Goal: Download file/media

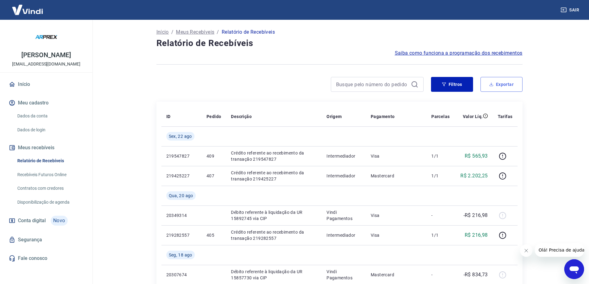
click at [495, 83] on button "Exportar" at bounding box center [502, 84] width 42 height 15
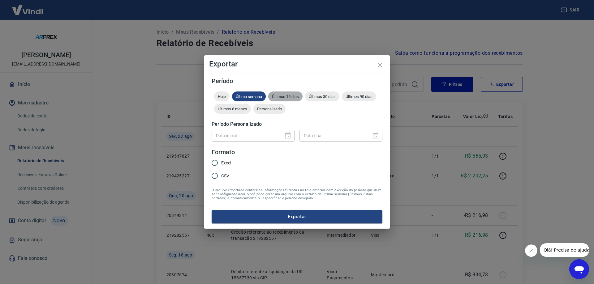
click at [295, 95] on span "Últimos 15 dias" at bounding box center [285, 96] width 34 height 5
click at [215, 174] on input "CSV" at bounding box center [214, 176] width 13 height 13
radio input "true"
click at [278, 220] on button "Exportar" at bounding box center [297, 216] width 171 height 13
